Goal: Transaction & Acquisition: Purchase product/service

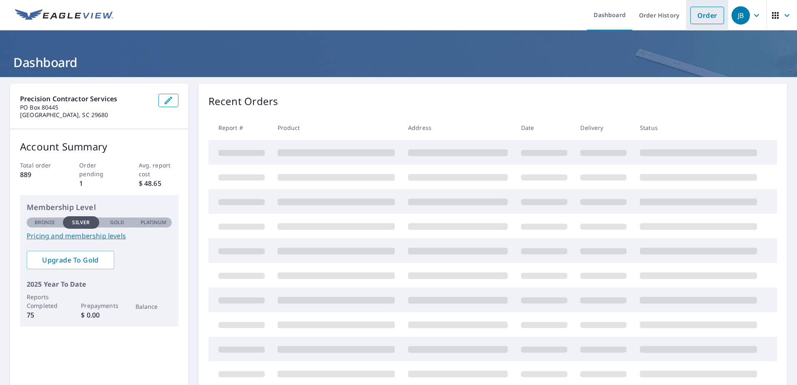
click at [700, 18] on link "Order" at bounding box center [708, 16] width 34 height 18
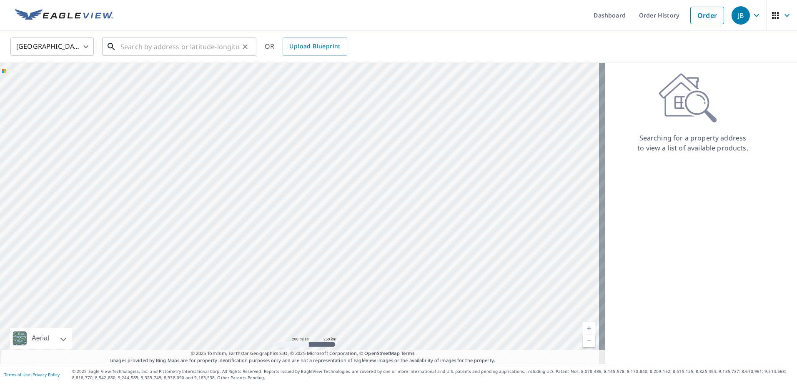
click at [184, 46] on input "text" at bounding box center [180, 46] width 119 height 23
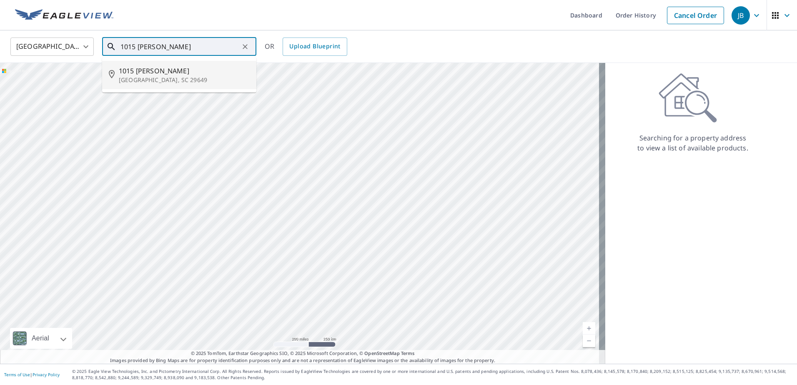
click at [168, 83] on p "[GEOGRAPHIC_DATA], SC 29649" at bounding box center [184, 80] width 131 height 8
type input "[GEOGRAPHIC_DATA][PERSON_NAME]"
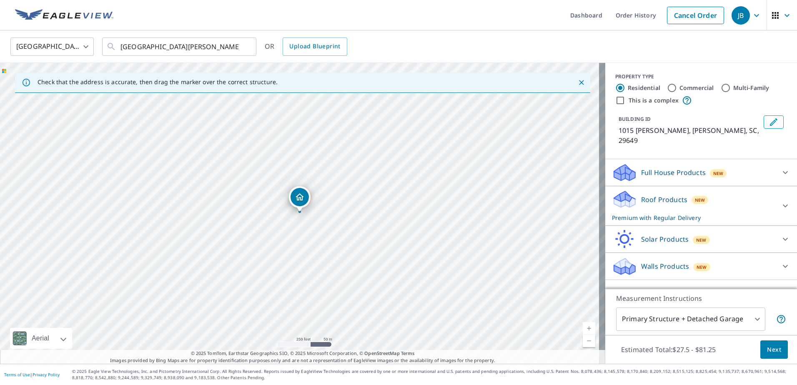
click at [771, 124] on icon "Edit building 1" at bounding box center [774, 122] width 10 height 10
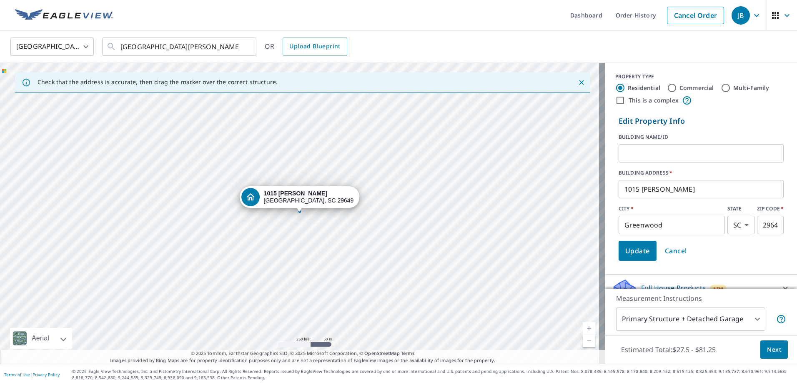
click at [690, 161] on input "text" at bounding box center [701, 153] width 165 height 23
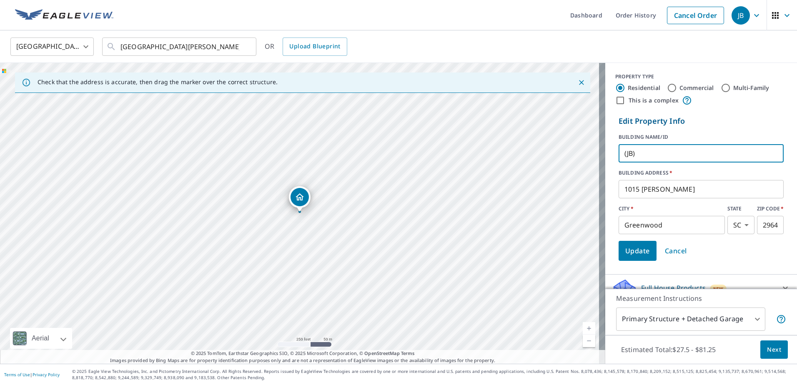
type input "(JB)"
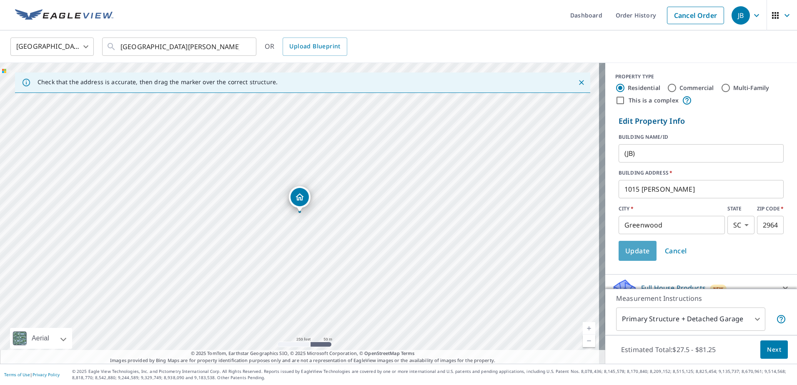
click at [636, 252] on span "Update" at bounding box center [637, 251] width 25 height 12
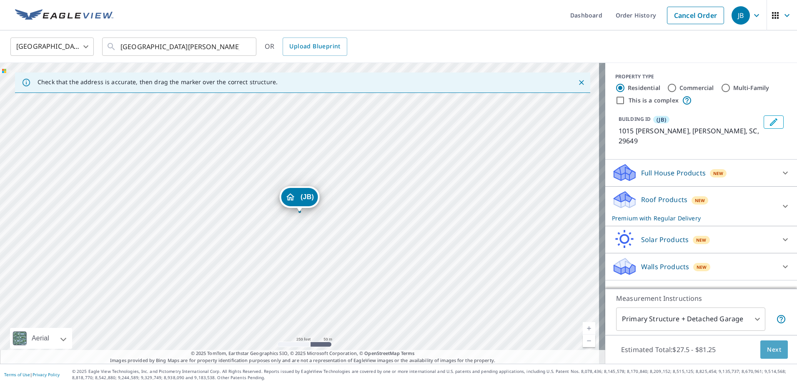
click at [773, 352] on span "Next" at bounding box center [774, 350] width 14 height 10
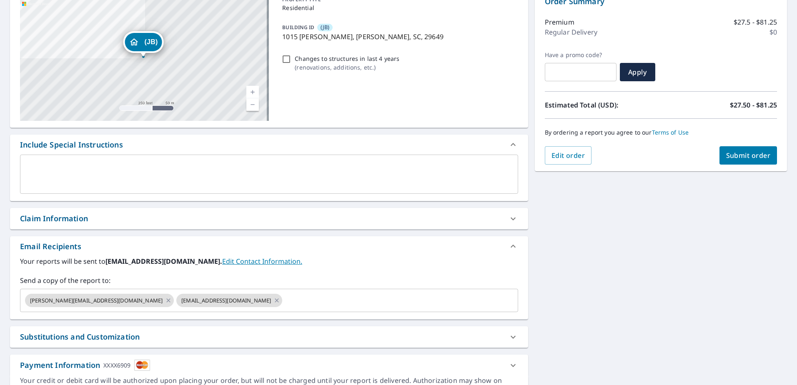
scroll to position [15, 0]
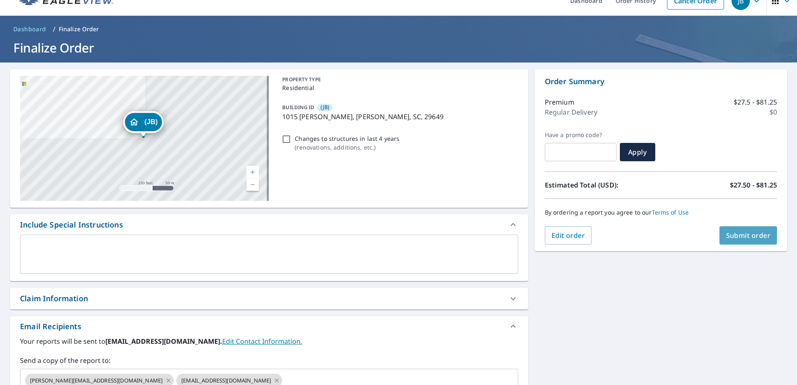
click at [751, 235] on span "Submit order" at bounding box center [748, 235] width 45 height 9
checkbox input "true"
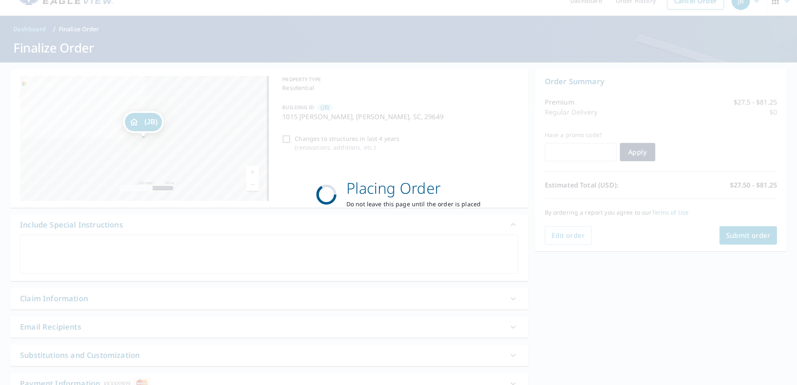
scroll to position [0, 0]
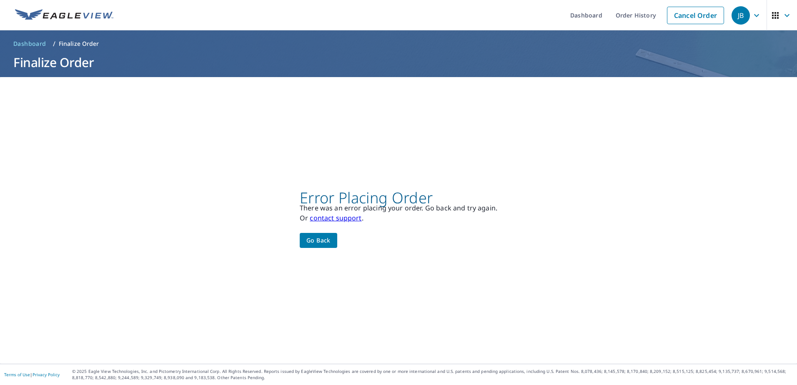
click at [322, 239] on span "Go back" at bounding box center [318, 241] width 24 height 10
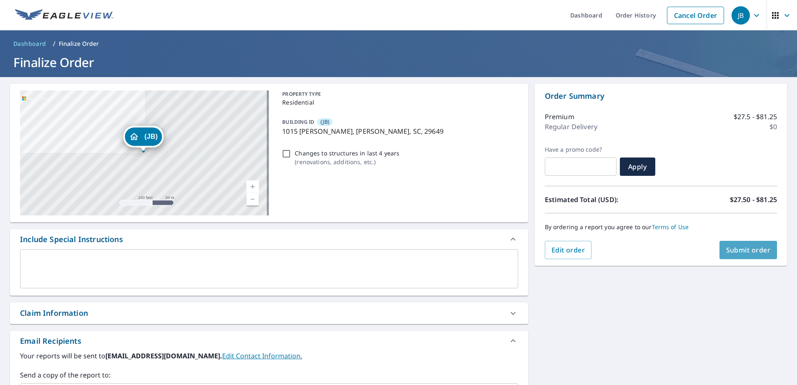
click at [741, 246] on span "Submit order" at bounding box center [748, 250] width 45 height 9
checkbox input "true"
